Goal: Task Accomplishment & Management: Complete application form

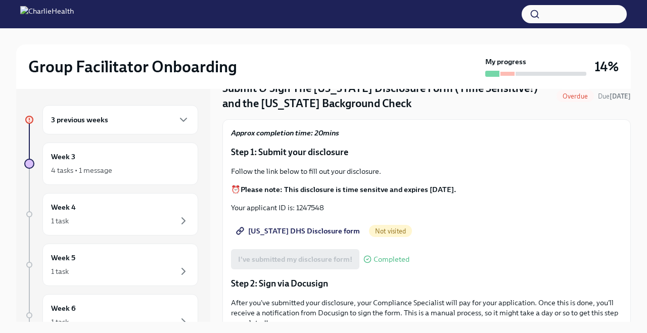
scroll to position [62, 0]
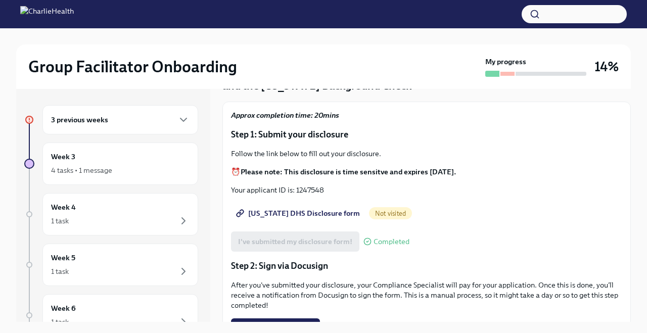
click at [309, 209] on span "Utah DHS Disclosure form" at bounding box center [299, 213] width 122 height 10
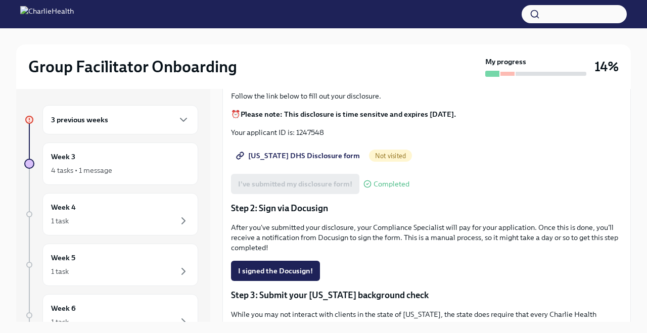
scroll to position [156, 0]
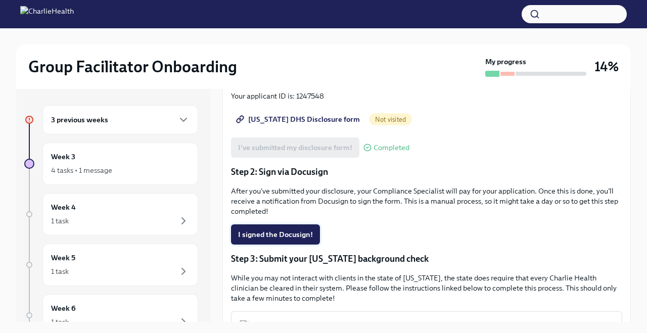
click at [301, 234] on span "I signed the Docusign!" at bounding box center [275, 234] width 75 height 10
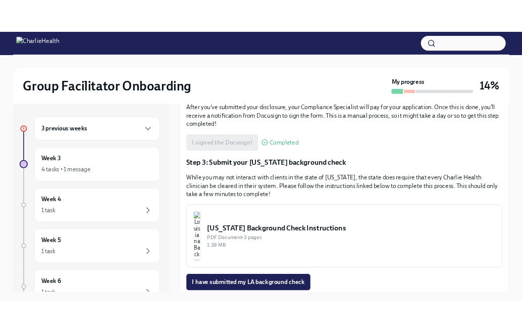
scroll to position [255, 0]
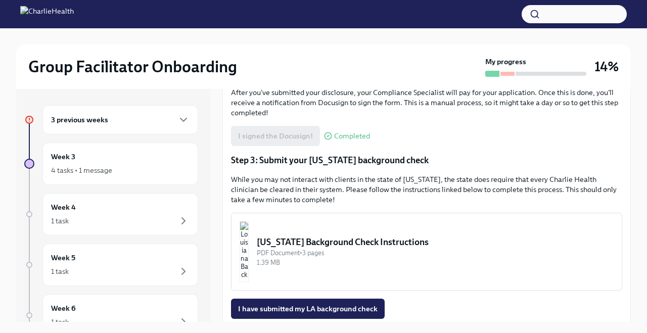
click at [341, 134] on span "Completed" at bounding box center [352, 136] width 36 height 8
click at [326, 134] on icon at bounding box center [328, 136] width 8 height 8
click at [345, 242] on div "Louisiana Background Check Instructions" at bounding box center [435, 242] width 357 height 12
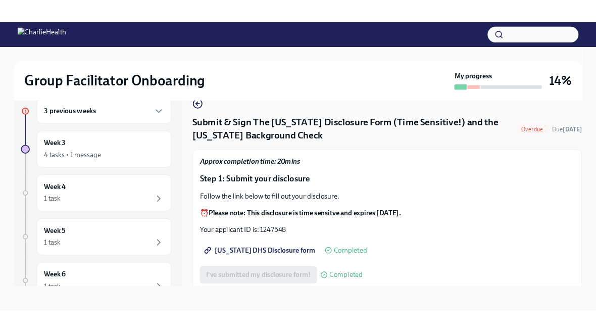
scroll to position [17, 0]
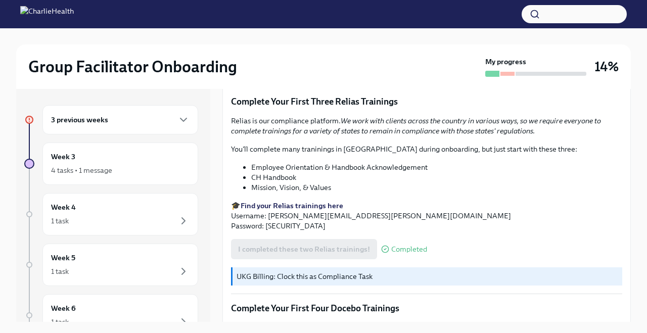
scroll to position [1361, 0]
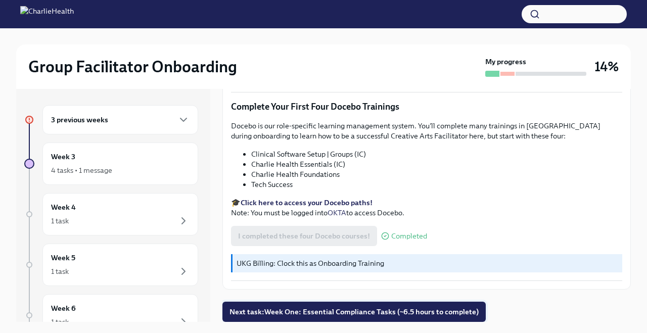
click at [412, 307] on span "Next task : Week One: Essential Compliance Tasks (~6.5 hours to complete)" at bounding box center [353, 312] width 249 height 10
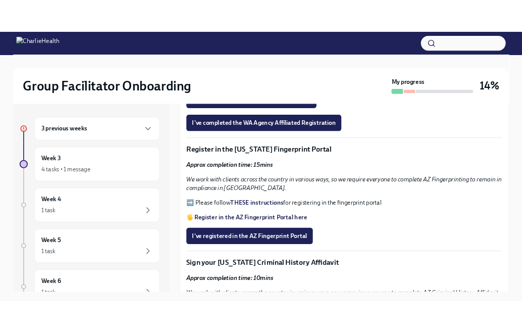
scroll to position [985, 0]
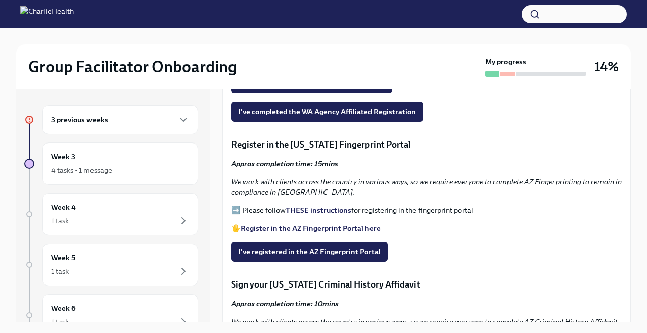
click at [319, 224] on strong "Register in the AZ Fingerprint Portal here" at bounding box center [310, 228] width 140 height 9
click at [319, 206] on strong "THESE instructions" at bounding box center [318, 210] width 66 height 9
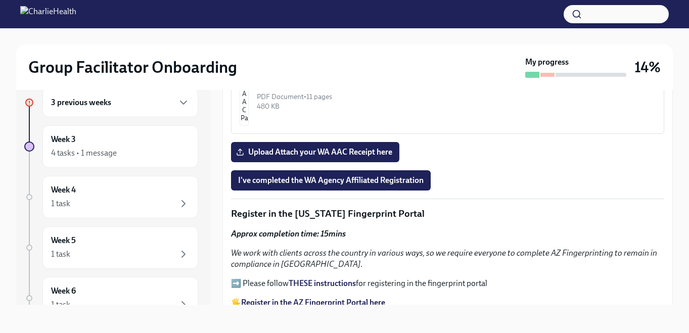
scroll to position [1058, 0]
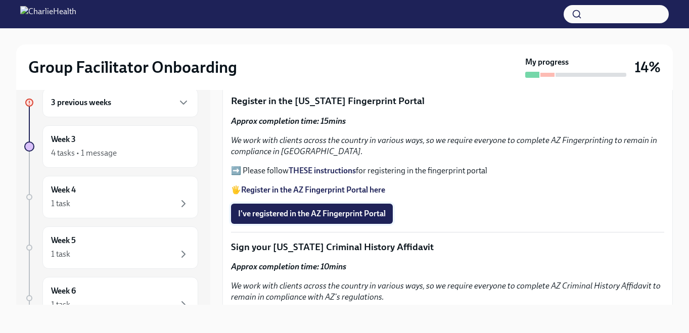
click at [336, 211] on span "I've registered in the AZ Fingerprint Portal" at bounding box center [312, 214] width 148 height 10
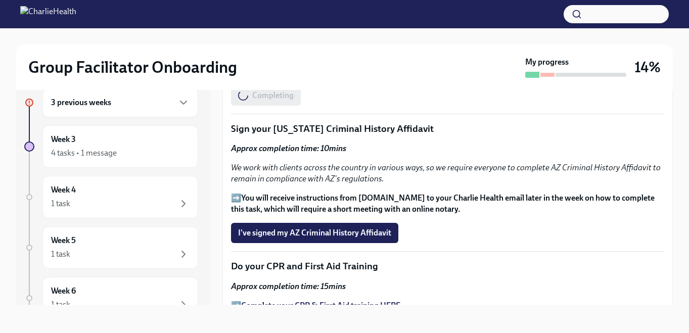
scroll to position [1199, 0]
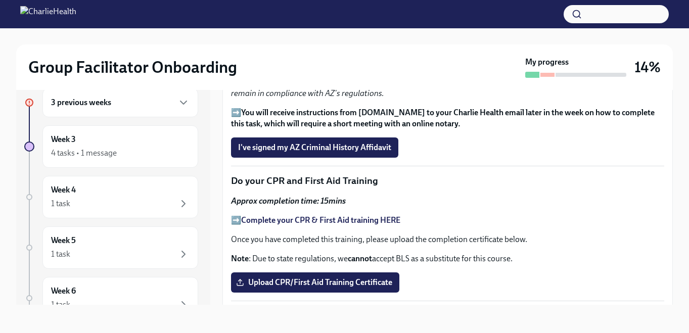
scroll to position [1263, 0]
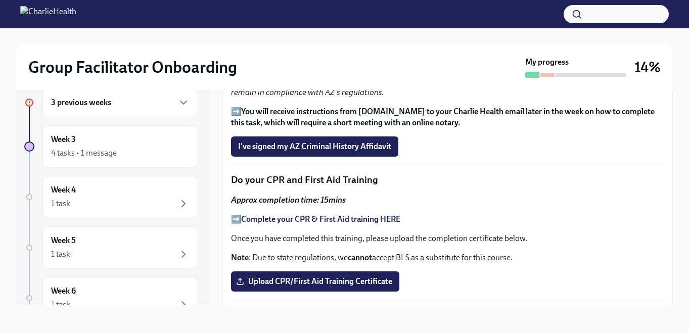
click at [381, 219] on strong "Complete your CPR & First Aid training HERE" at bounding box center [320, 219] width 159 height 10
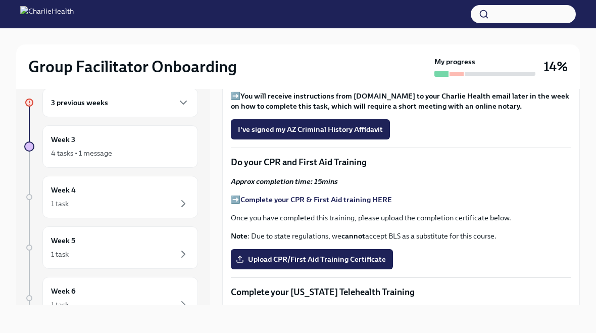
scroll to position [1303, 0]
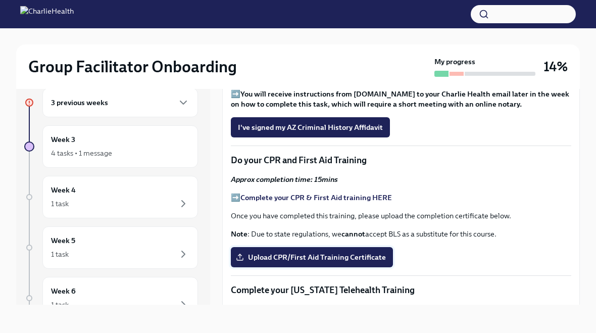
click at [350, 252] on span "Upload CPR/First Aid Training Certificate" at bounding box center [312, 257] width 148 height 10
click at [0, 0] on input "Upload CPR/First Aid Training Certificate" at bounding box center [0, 0] width 0 height 0
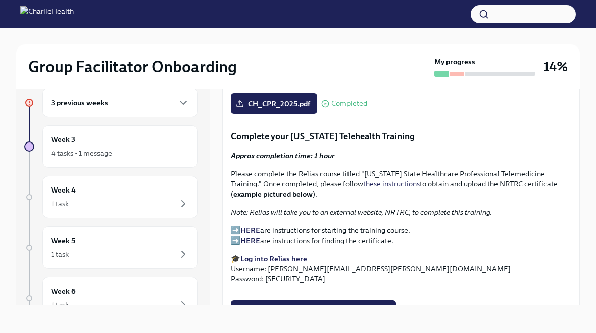
scroll to position [1458, 0]
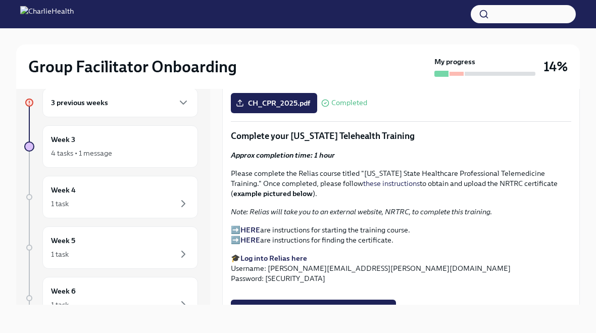
click at [279, 254] on strong "Log into Relias here" at bounding box center [273, 258] width 67 height 9
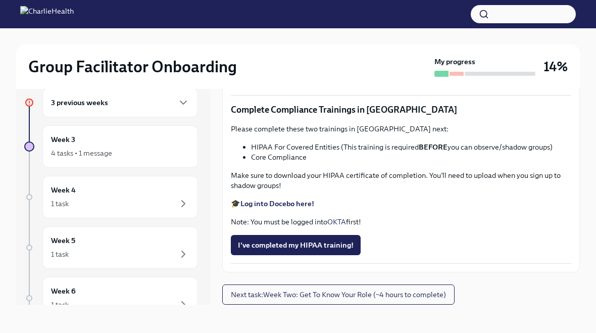
scroll to position [2304, 0]
click at [275, 204] on strong "Log into Docebo here!" at bounding box center [277, 203] width 74 height 9
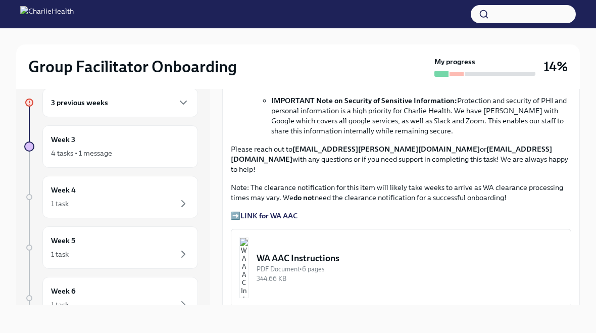
scroll to position [0, 0]
